Goal: Task Accomplishment & Management: Manage account settings

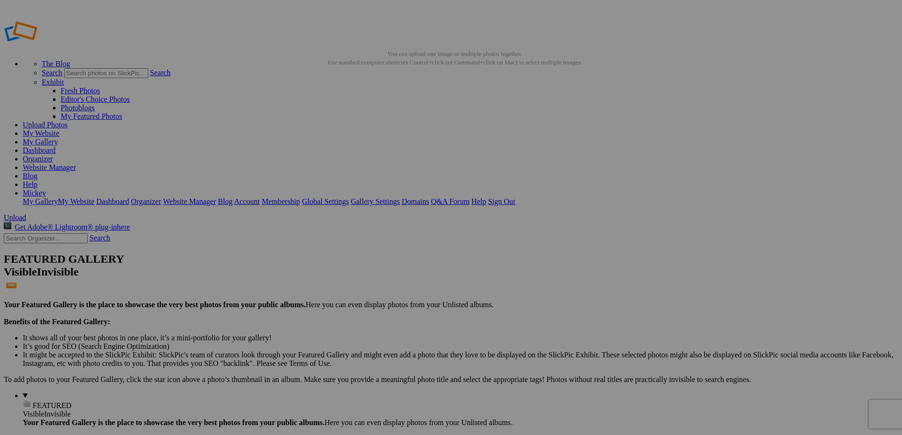
drag, startPoint x: 45, startPoint y: 222, endPoint x: 35, endPoint y: 223, distance: 9.5
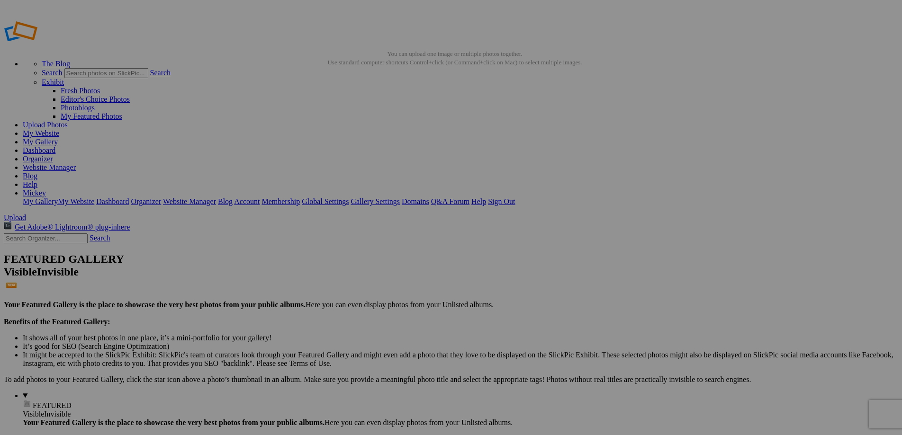
type input "[PERSON_NAME]"
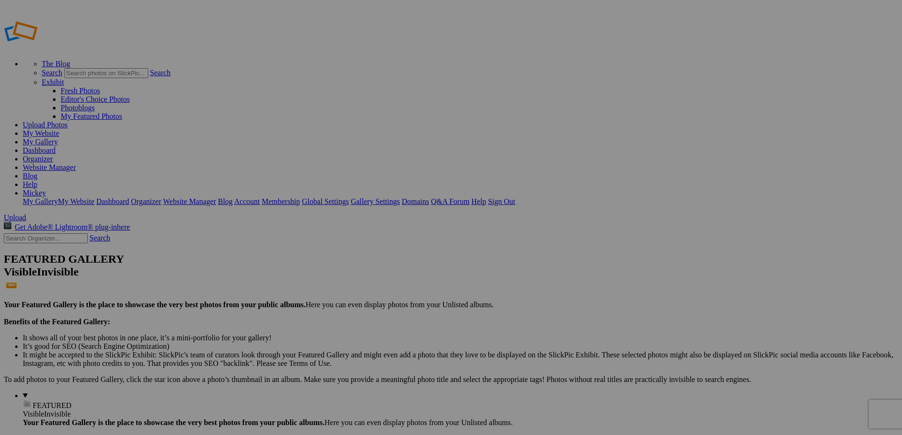
type input "[PERSON_NAME]"
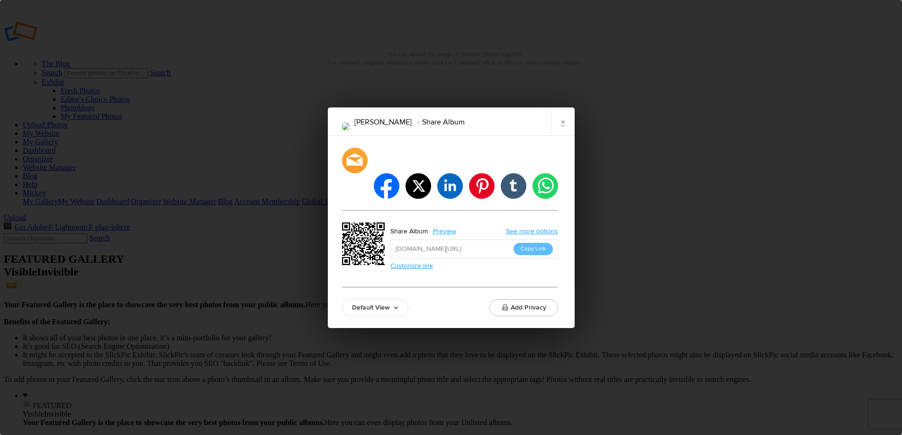
click at [560, 136] on link "×" at bounding box center [563, 122] width 24 height 28
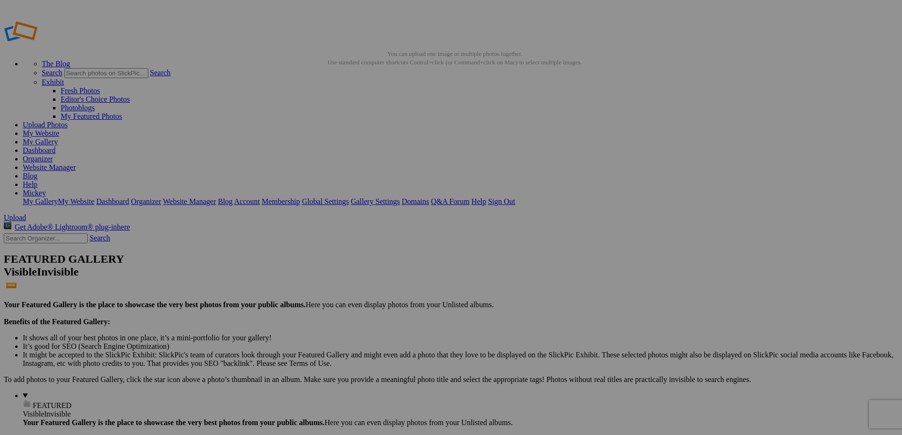
type input "[PERSON_NAME]"
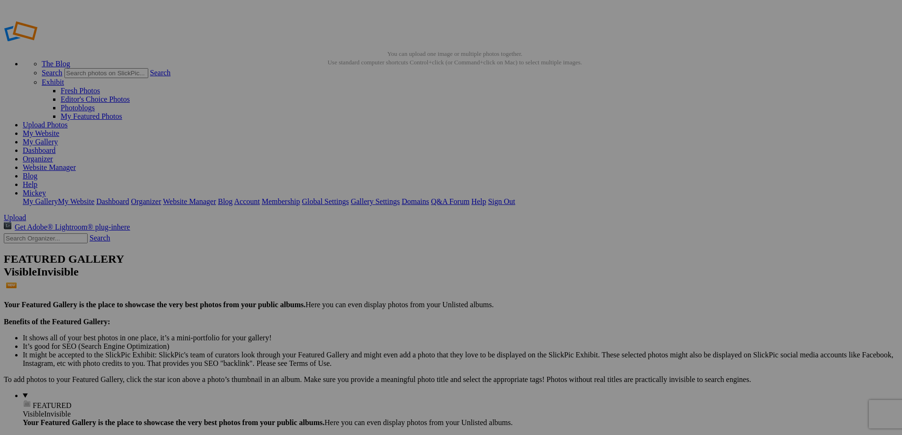
drag, startPoint x: 45, startPoint y: 234, endPoint x: 56, endPoint y: 249, distance: 18.7
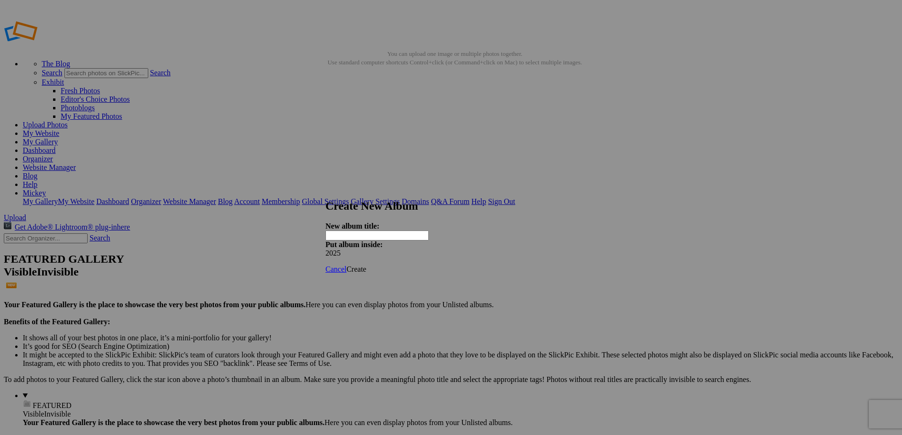
paste input "[PERSON_NAME]"
type input "[PERSON_NAME]"
click at [366, 265] on span "Create" at bounding box center [356, 269] width 20 height 8
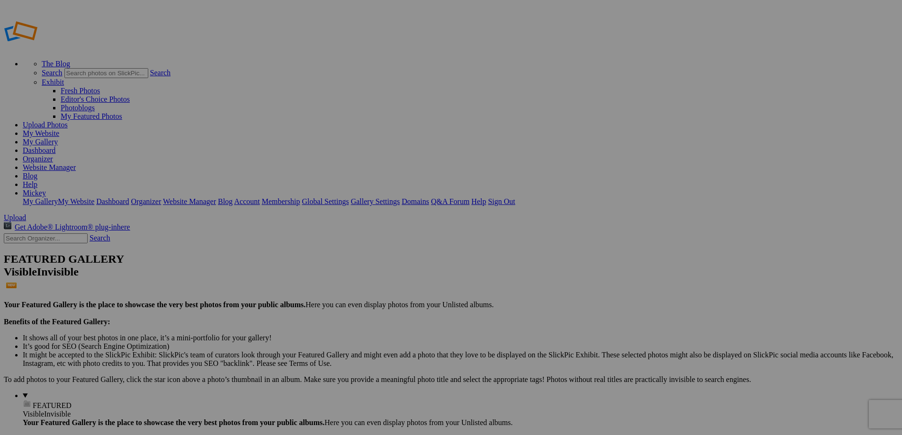
type input "[PERSON_NAME]"
drag, startPoint x: 172, startPoint y: 52, endPoint x: 168, endPoint y: 52, distance: 4.8
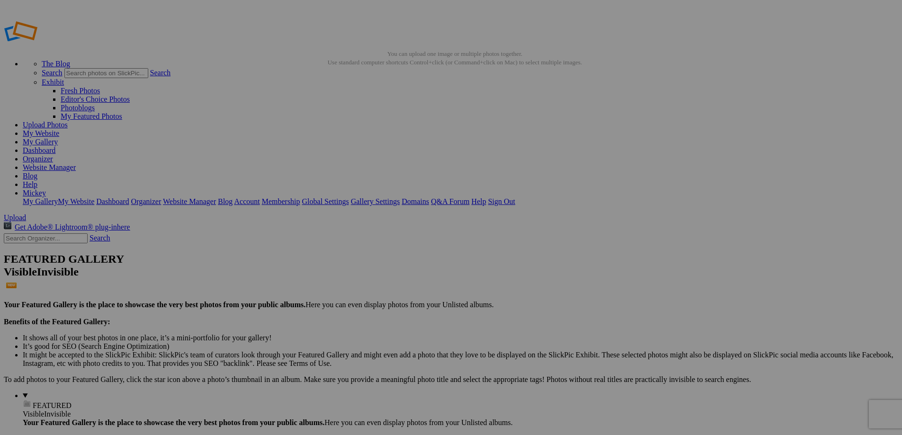
type input "[PERSON_NAME]"
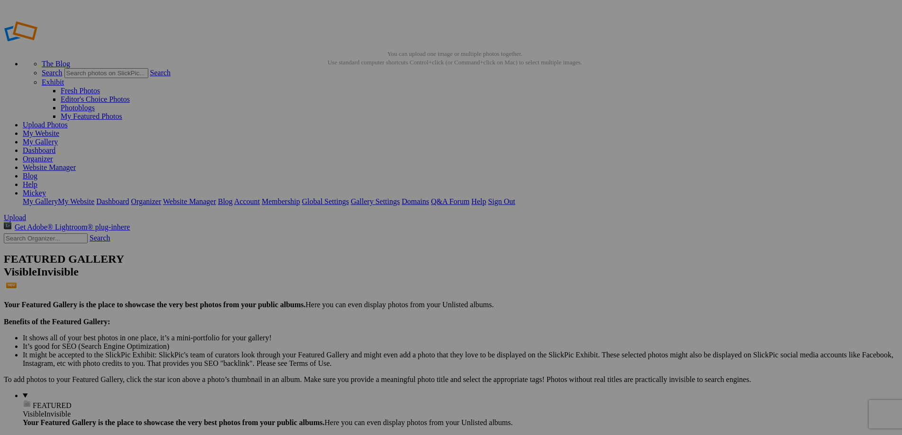
paste input "[PERSON_NAME]"
type input "[PERSON_NAME]"
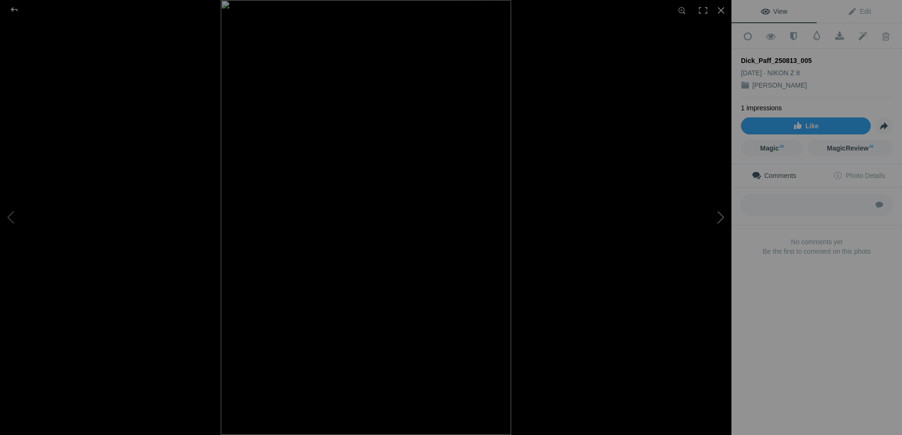
click at [725, 214] on button at bounding box center [695, 217] width 71 height 157
click at [725, 215] on button at bounding box center [695, 217] width 71 height 157
click at [13, 7] on div at bounding box center [14, 9] width 34 height 19
